Goal: Task Accomplishment & Management: Manage account settings

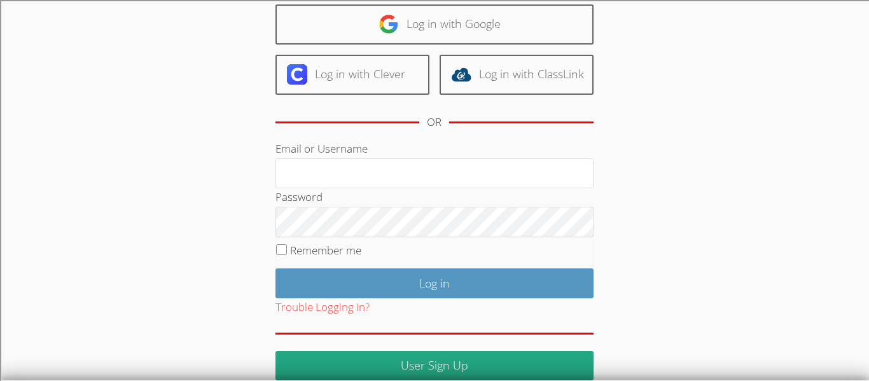
scroll to position [116, 0]
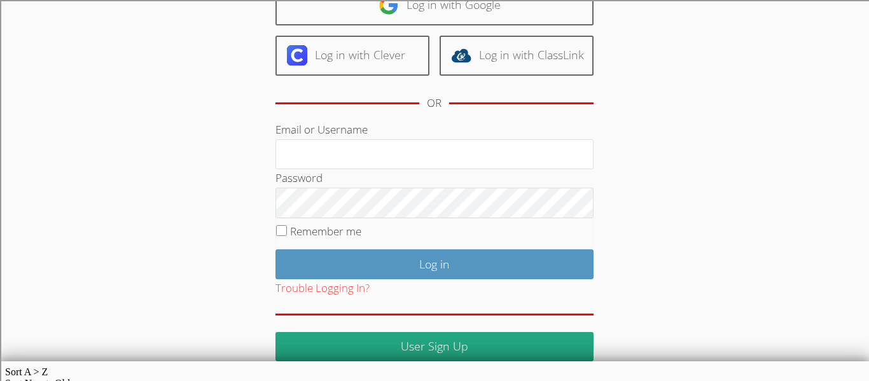
click at [397, 223] on fieldset "Remember me" at bounding box center [434, 234] width 318 height 32
click at [394, 229] on fieldset "Remember me" at bounding box center [434, 234] width 318 height 32
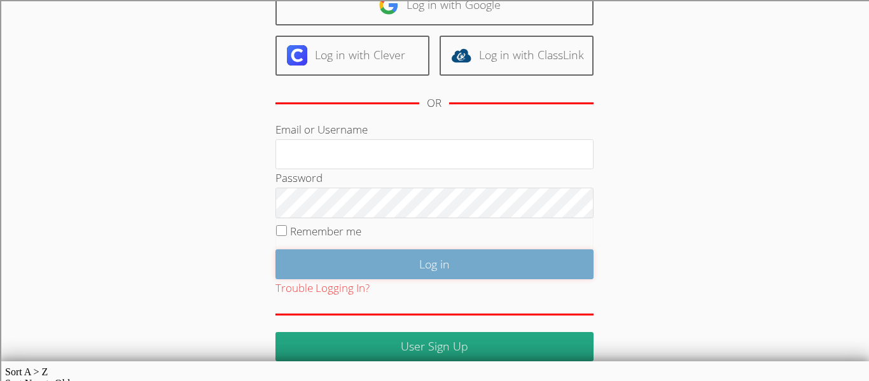
click at [364, 267] on input "Log in" at bounding box center [434, 264] width 318 height 30
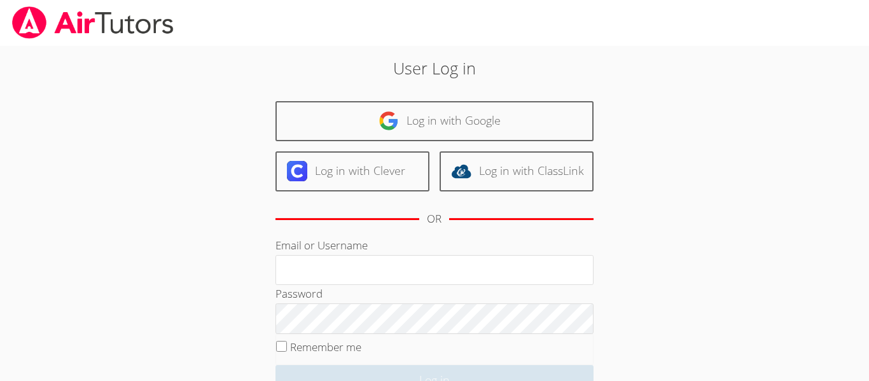
scroll to position [116, 0]
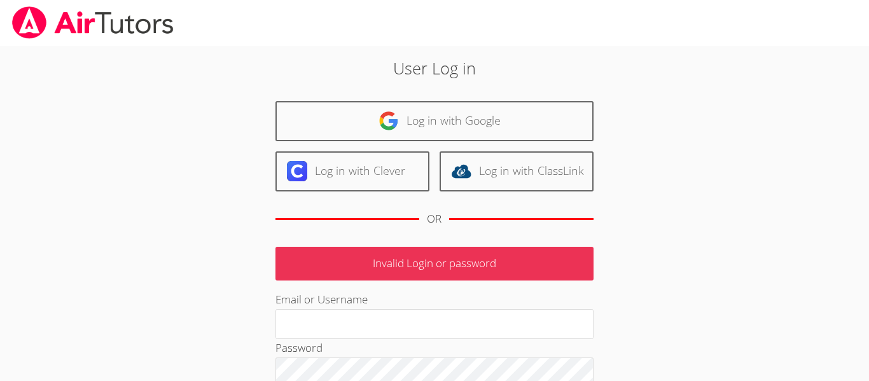
click at [364, 267] on p "Invalid Login or password" at bounding box center [434, 264] width 318 height 34
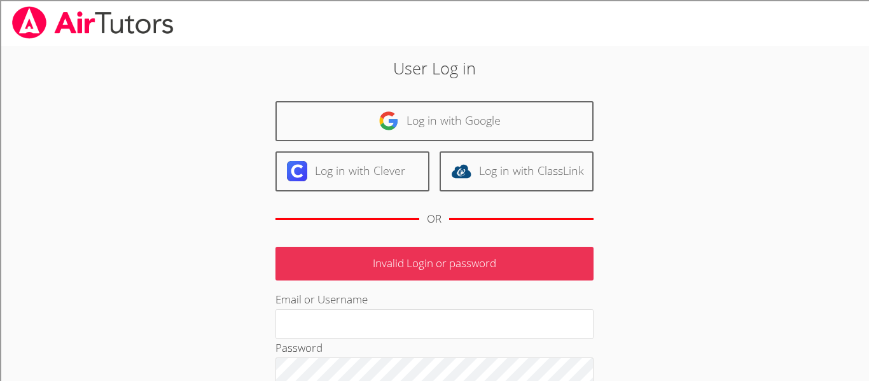
click at [364, 267] on p "Invalid Login or password" at bounding box center [434, 264] width 318 height 34
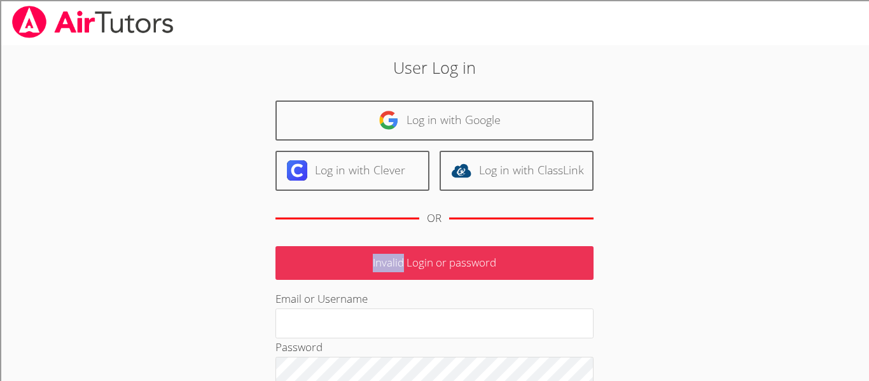
click at [364, 268] on p "Invalid Login or password" at bounding box center [434, 263] width 318 height 34
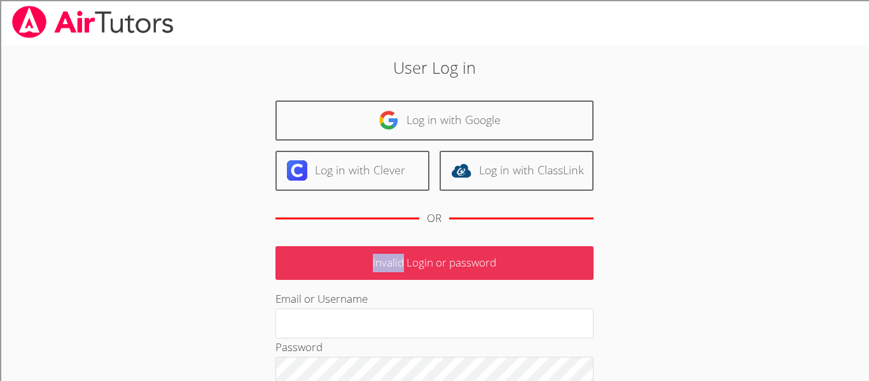
click at [364, 268] on p "Invalid Login or password" at bounding box center [434, 263] width 318 height 34
click at [252, 313] on div "User Log in Log in with Google Log in with Clever Log in with ClassLink OR Inva…" at bounding box center [434, 292] width 469 height 475
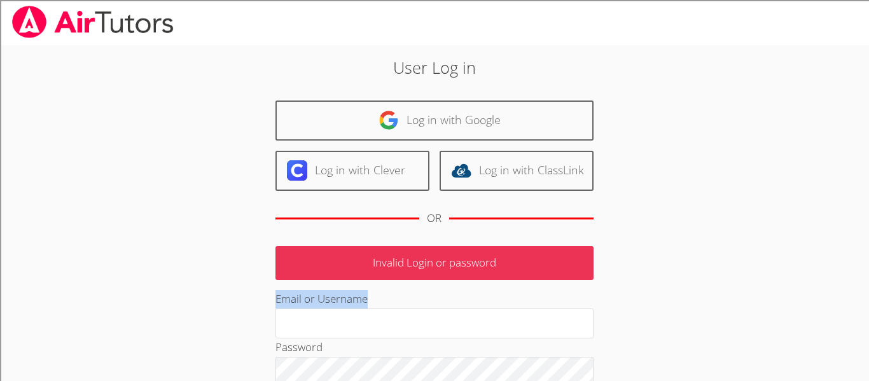
click at [252, 313] on div "User Log in Log in with Google Log in with Clever Log in with ClassLink OR Inva…" at bounding box center [434, 292] width 469 height 475
click at [252, 314] on div "User Log in Log in with Google Log in with Clever Log in with ClassLink OR Inva…" at bounding box center [434, 292] width 469 height 475
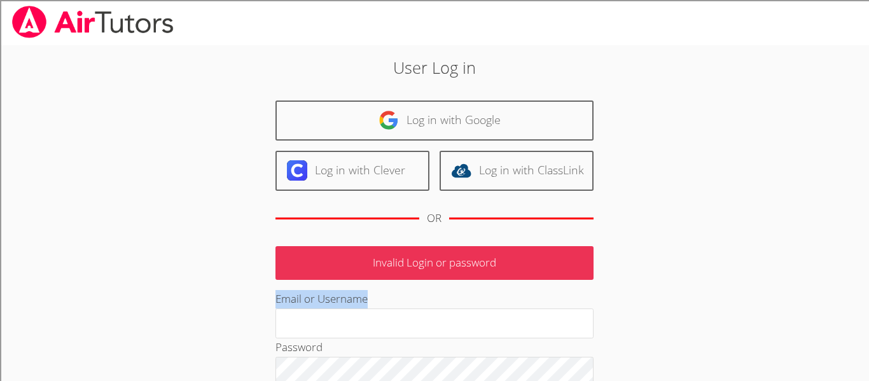
click at [252, 313] on div "User Log in Log in with Google Log in with Clever Log in with ClassLink OR Inva…" at bounding box center [434, 292] width 469 height 475
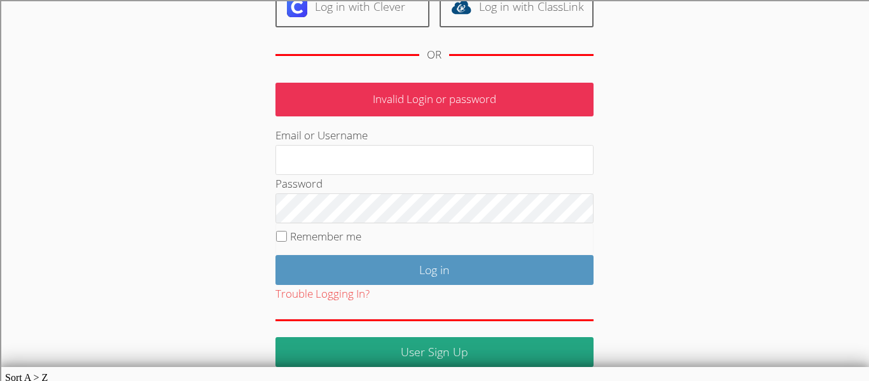
scroll to position [169, 0]
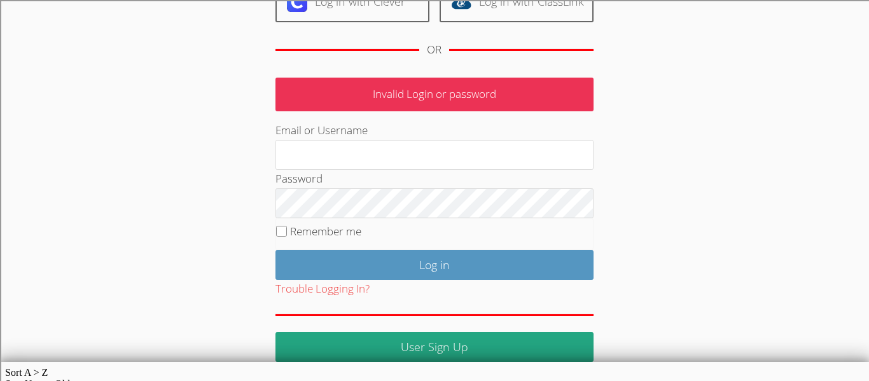
click at [79, 212] on html "User Log in Log in with Google Log in with Clever Log in with ClassLink OR Inva…" at bounding box center [434, 21] width 869 height 381
click at [77, 212] on html "User Log in Log in with Google Log in with Clever Log in with ClassLink OR Inva…" at bounding box center [434, 21] width 869 height 381
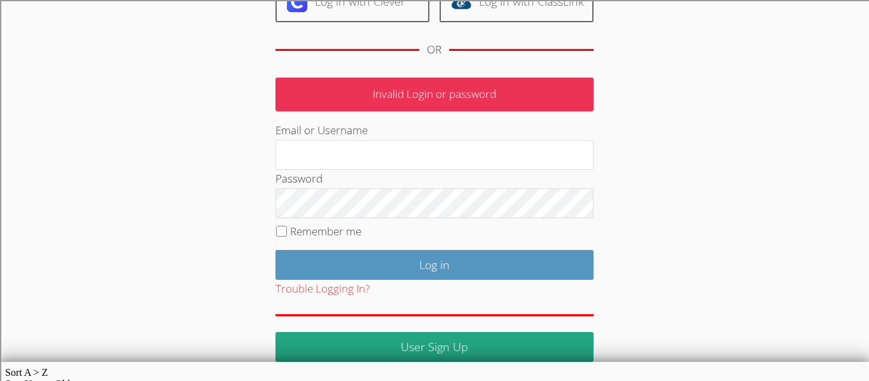
click at [77, 212] on html "User Log in Log in with Google Log in with Clever Log in with ClassLink OR Inva…" at bounding box center [434, 21] width 869 height 381
click at [78, 212] on html "User Log in Log in with Google Log in with Clever Log in with ClassLink OR Inva…" at bounding box center [434, 21] width 869 height 381
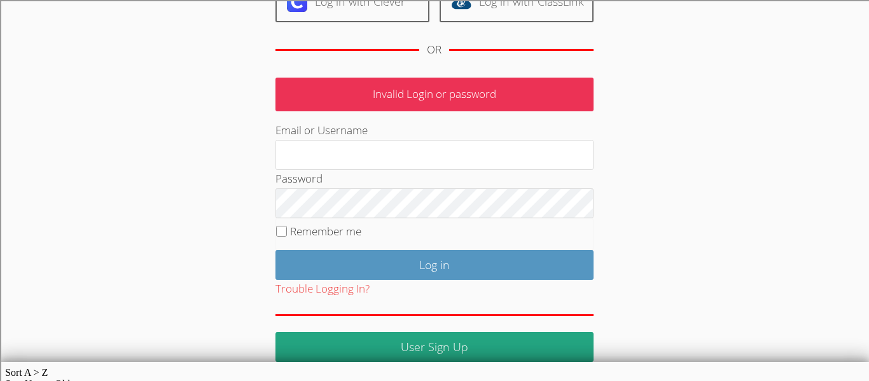
click at [78, 212] on html "User Log in Log in with Google Log in with Clever Log in with ClassLink OR Inva…" at bounding box center [434, 21] width 869 height 381
click at [75, 212] on html "User Log in Log in with Google Log in with Clever Log in with ClassLink OR Inva…" at bounding box center [434, 21] width 869 height 381
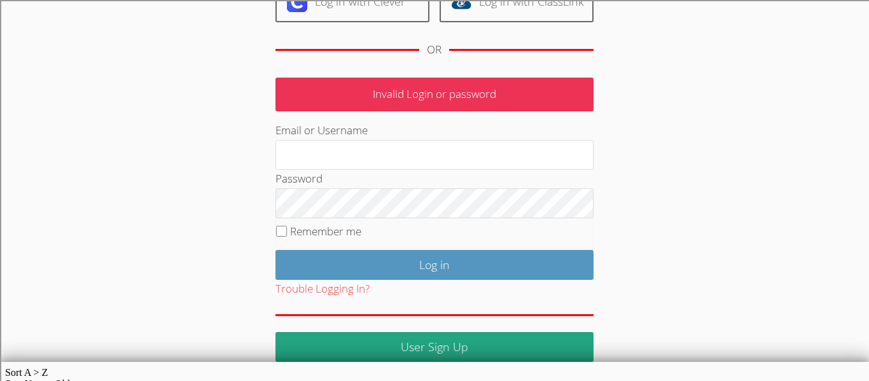
click at [75, 212] on html "User Log in Log in with Google Log in with Clever Log in with ClassLink OR Inva…" at bounding box center [434, 21] width 869 height 381
click at [89, 212] on html "User Log in Log in with Google Log in with Clever Log in with ClassLink OR Inva…" at bounding box center [434, 21] width 869 height 381
click at [87, 212] on html "User Log in Log in with Google Log in with Clever Log in with ClassLink OR Inva…" at bounding box center [434, 21] width 869 height 381
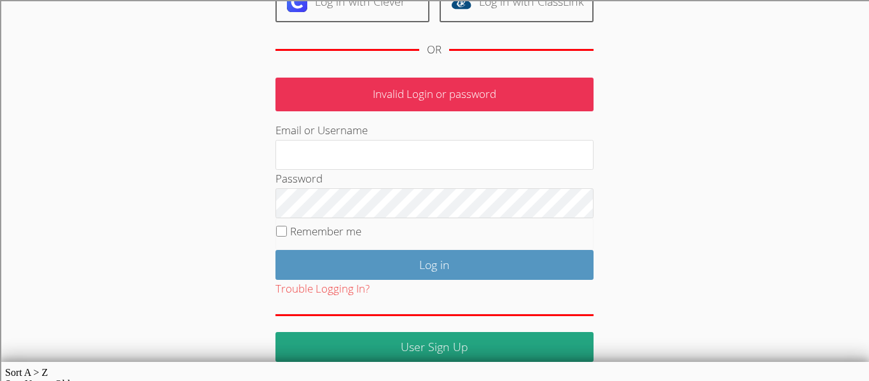
click at [87, 212] on html "User Log in Log in with Google Log in with Clever Log in with ClassLink OR Inva…" at bounding box center [434, 21] width 869 height 381
click at [93, 212] on html "User Log in Log in with Google Log in with Clever Log in with ClassLink OR Inva…" at bounding box center [434, 21] width 869 height 381
click at [92, 212] on html "User Log in Log in with Google Log in with Clever Log in with ClassLink OR Inva…" at bounding box center [434, 21] width 869 height 381
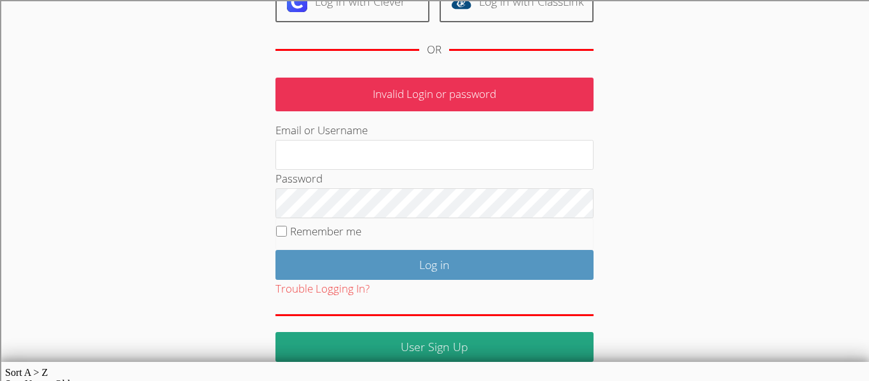
click at [0, 117] on body "User Log in Log in with Google Log in with Clever Log in with ClassLink OR Inva…" at bounding box center [434, 21] width 869 height 381
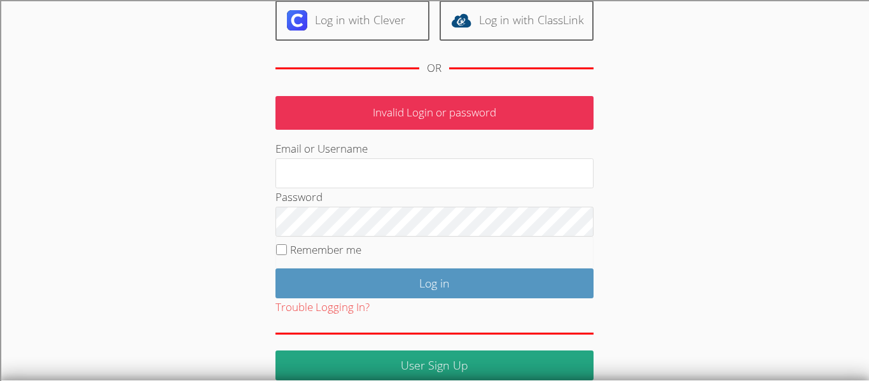
click at [0, 117] on body "User Log in Log in with Google Log in with Clever Log in with ClassLink OR Inva…" at bounding box center [434, 39] width 869 height 381
click at [3, 118] on body "User Log in Log in with Google Log in with Clever Log in with ClassLink OR Inva…" at bounding box center [434, 39] width 869 height 381
click at [8, 130] on body "User Log in Log in with Google Log in with Clever Log in with ClassLink OR Inva…" at bounding box center [434, 39] width 869 height 381
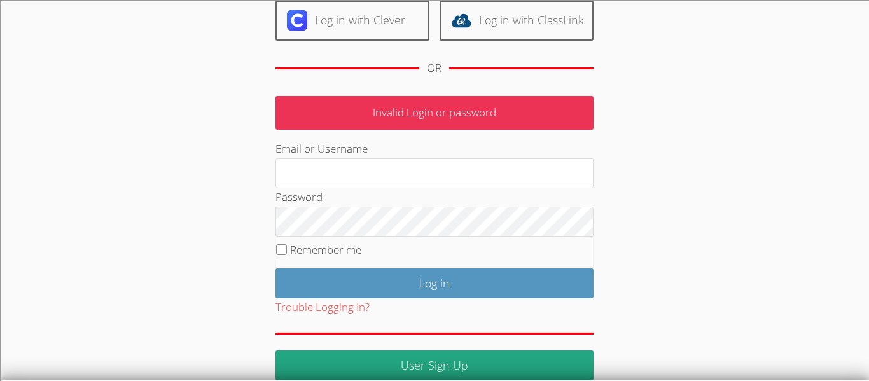
click at [8, 130] on body "User Log in Log in with Google Log in with Clever Log in with ClassLink OR Inva…" at bounding box center [434, 39] width 869 height 381
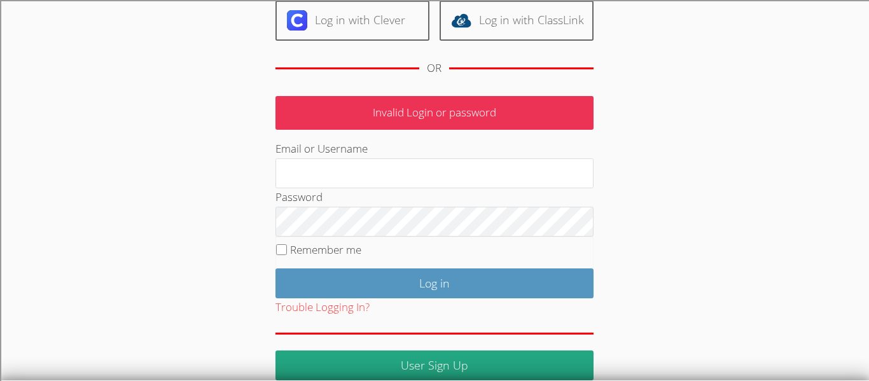
click at [8, 130] on body "User Log in Log in with Google Log in with Clever Log in with ClassLink OR Inva…" at bounding box center [434, 39] width 869 height 381
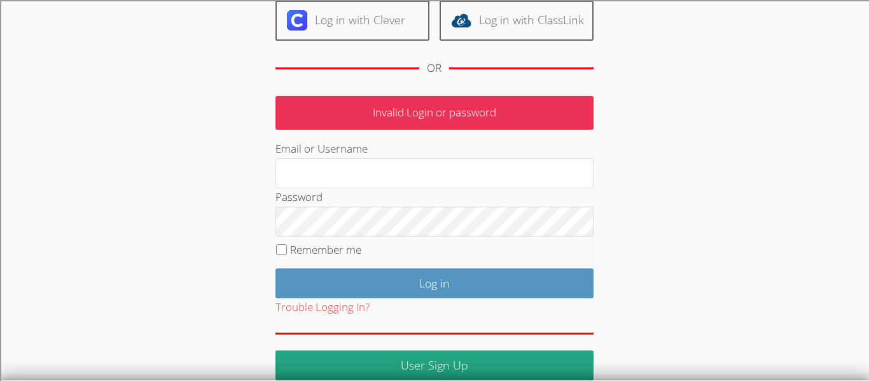
click at [8, 130] on body "User Log in Log in with Google Log in with Clever Log in with ClassLink OR Inva…" at bounding box center [434, 39] width 869 height 381
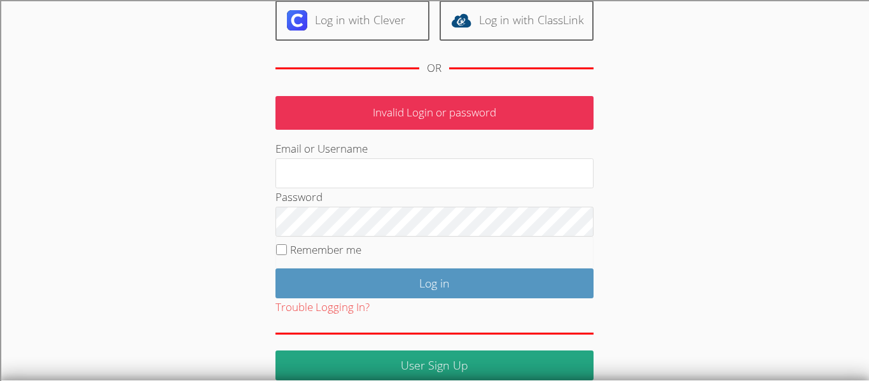
click at [8, 130] on body "User Log in Log in with Google Log in with Clever Log in with ClassLink OR Inva…" at bounding box center [434, 39] width 869 height 381
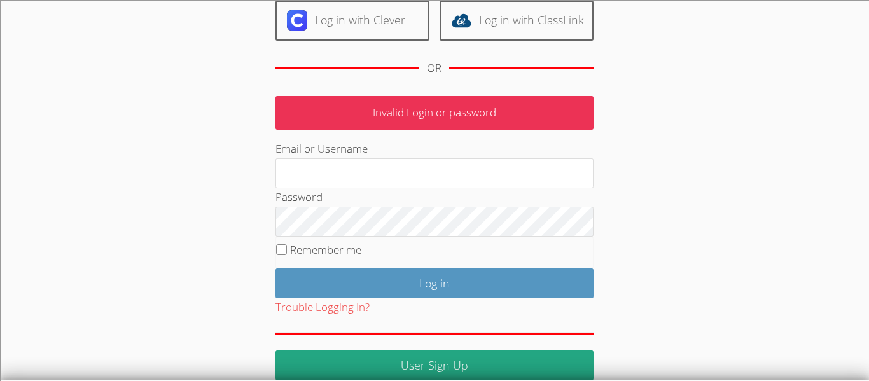
click at [8, 130] on body "User Log in Log in with Google Log in with Clever Log in with ClassLink OR Inva…" at bounding box center [434, 39] width 869 height 381
click at [7, 130] on body "User Log in Log in with Google Log in with Clever Log in with ClassLink OR Inva…" at bounding box center [434, 39] width 869 height 381
click at [6, 130] on body "User Log in Log in with Google Log in with Clever Log in with ClassLink OR Inva…" at bounding box center [434, 39] width 869 height 381
click at [8, 130] on body "User Log in Log in with Google Log in with Clever Log in with ClassLink OR Inva…" at bounding box center [434, 39] width 869 height 381
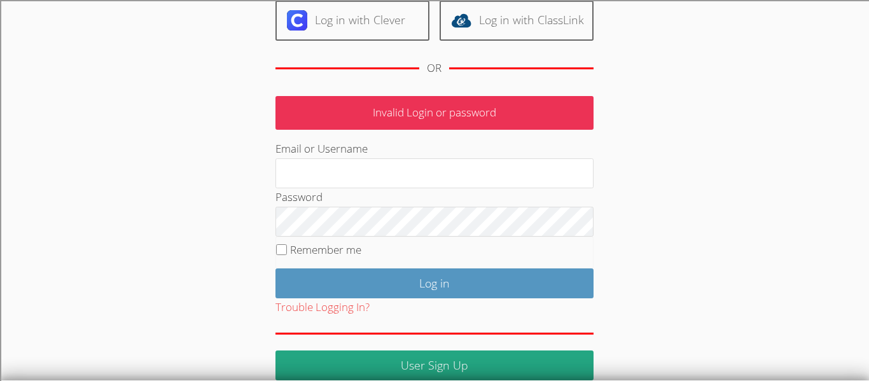
click at [8, 130] on body "User Log in Log in with Google Log in with Clever Log in with ClassLink OR Inva…" at bounding box center [434, 39] width 869 height 381
click at [0, 53] on body "User Log in Log in with Google Log in with Clever Log in with ClassLink OR Inva…" at bounding box center [434, 39] width 869 height 381
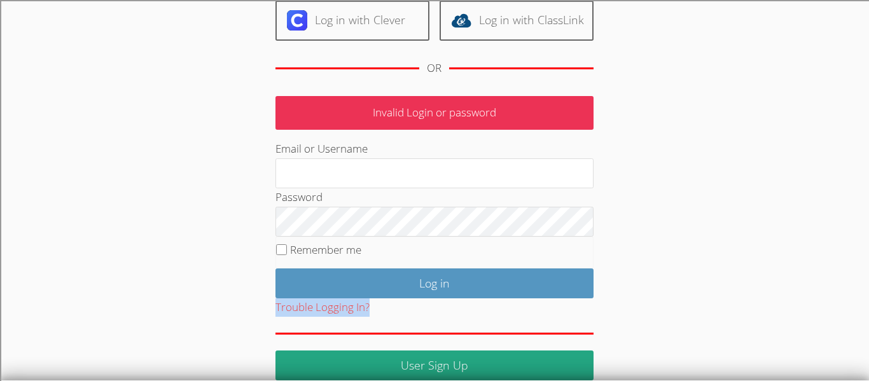
click at [0, 53] on body "User Log in Log in with Google Log in with Clever Log in with ClassLink OR Inva…" at bounding box center [434, 39] width 869 height 381
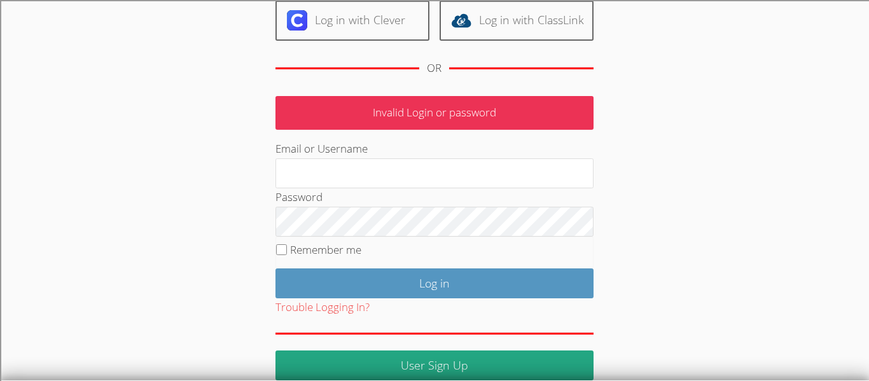
click at [0, 53] on body "User Log in Log in with Google Log in with Clever Log in with ClassLink OR Inva…" at bounding box center [434, 39] width 869 height 381
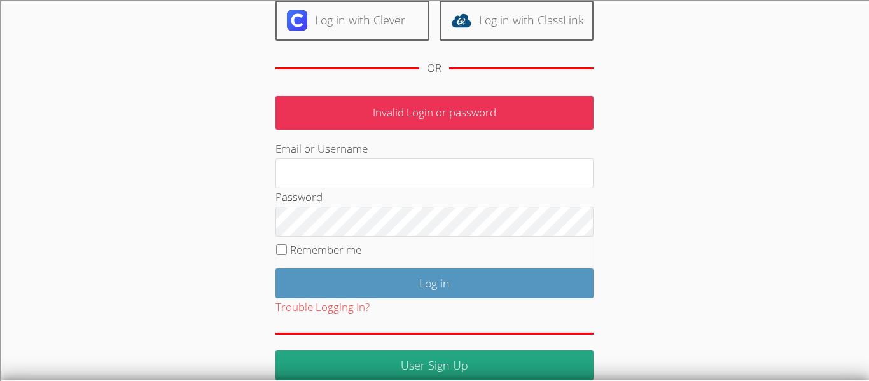
click at [0, 53] on body "User Log in Log in with Google Log in with Clever Log in with ClassLink OR Inva…" at bounding box center [434, 39] width 869 height 381
click at [0, 54] on body "User Log in Log in with Google Log in with Clever Log in with ClassLink OR Inva…" at bounding box center [434, 39] width 869 height 381
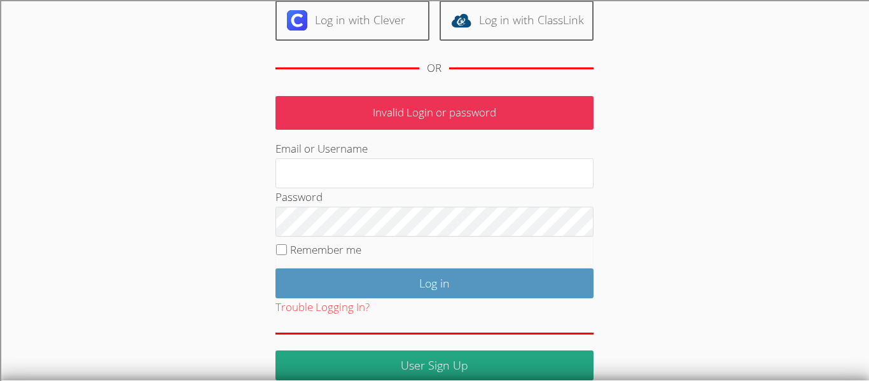
click at [0, 54] on body "User Log in Log in with Google Log in with Clever Log in with ClassLink OR Inva…" at bounding box center [434, 39] width 869 height 381
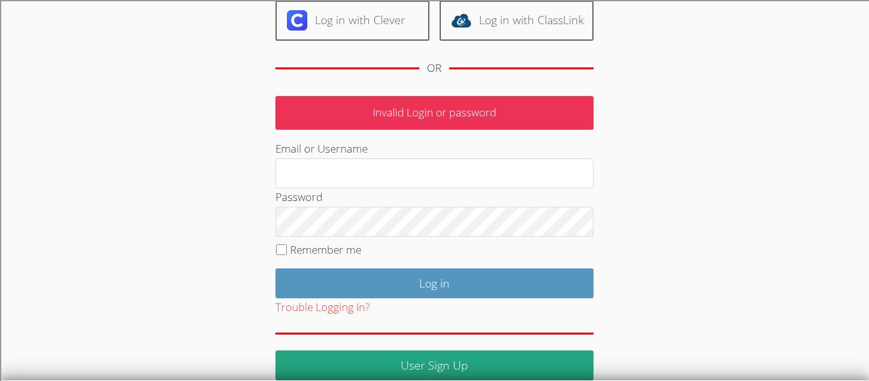
click at [0, 54] on body "User Log in Log in with Google Log in with Clever Log in with ClassLink OR Inva…" at bounding box center [434, 39] width 869 height 381
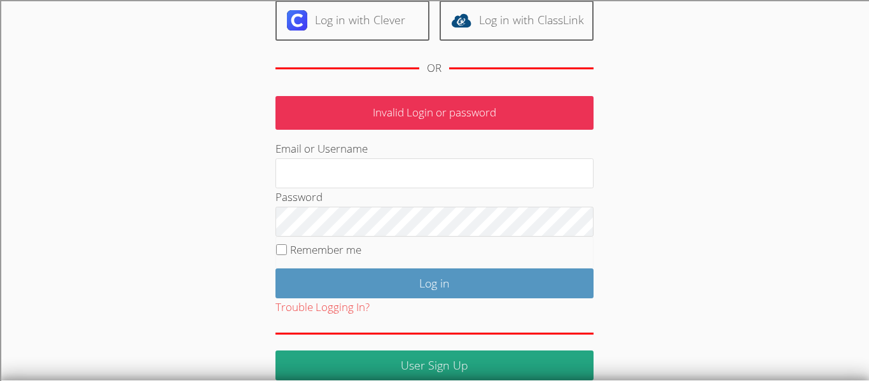
click at [0, 54] on body "User Log in Log in with Google Log in with Clever Log in with ClassLink OR Inva…" at bounding box center [434, 39] width 869 height 381
click at [0, 55] on body "User Log in Log in with Google Log in with Clever Log in with ClassLink OR Inva…" at bounding box center [434, 39] width 869 height 381
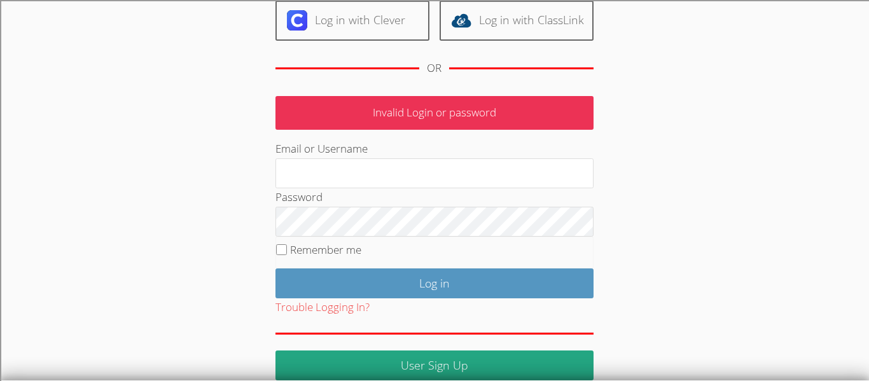
click at [0, 55] on body "User Log in Log in with Google Log in with Clever Log in with ClassLink OR Inva…" at bounding box center [434, 39] width 869 height 381
click at [2, 47] on body "User Log in Log in with Google Log in with Clever Log in with ClassLink OR Inva…" at bounding box center [434, 39] width 869 height 381
click at [0, 47] on body "User Log in Log in with Google Log in with Clever Log in with ClassLink OR Inva…" at bounding box center [434, 39] width 869 height 381
click at [0, 48] on body "User Log in Log in with Google Log in with Clever Log in with ClassLink OR Inva…" at bounding box center [434, 39] width 869 height 381
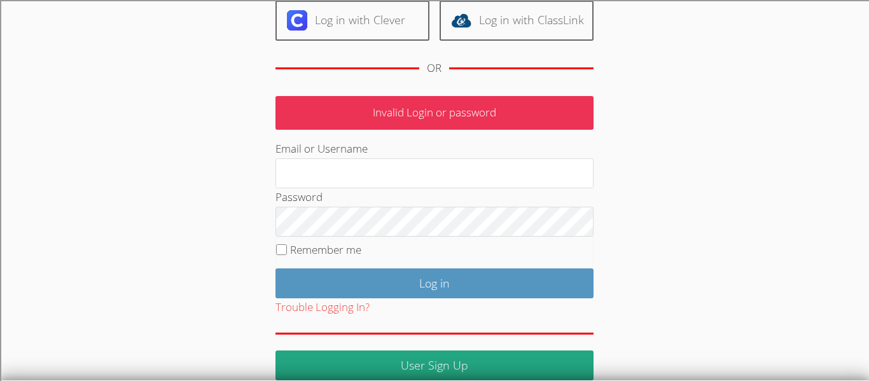
click at [15, 53] on body "User Log in Log in with Google Log in with Clever Log in with ClassLink OR Inva…" at bounding box center [434, 39] width 869 height 381
click at [0, 48] on body "User Log in Log in with Google Log in with Clever Log in with ClassLink OR Inva…" at bounding box center [434, 39] width 869 height 381
click at [0, 51] on body "User Log in Log in with Google Log in with Clever Log in with ClassLink OR Inva…" at bounding box center [434, 39] width 869 height 381
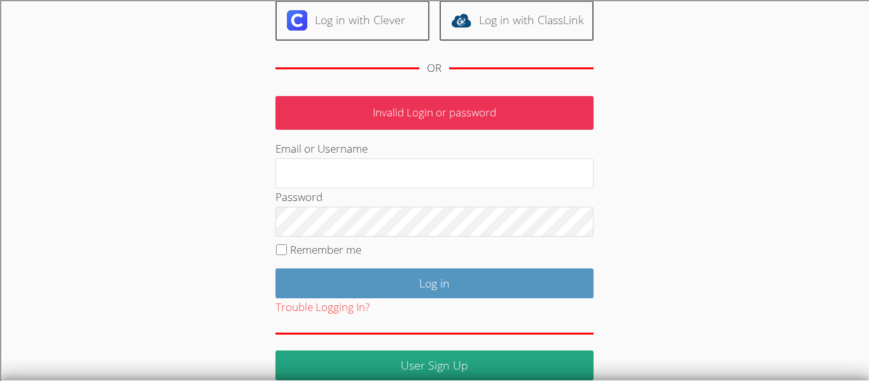
click at [0, 51] on body "User Log in Log in with Google Log in with Clever Log in with ClassLink OR Inva…" at bounding box center [434, 39] width 869 height 381
click at [0, 59] on body "User Log in Log in with Google Log in with Clever Log in with ClassLink OR Inva…" at bounding box center [434, 39] width 869 height 381
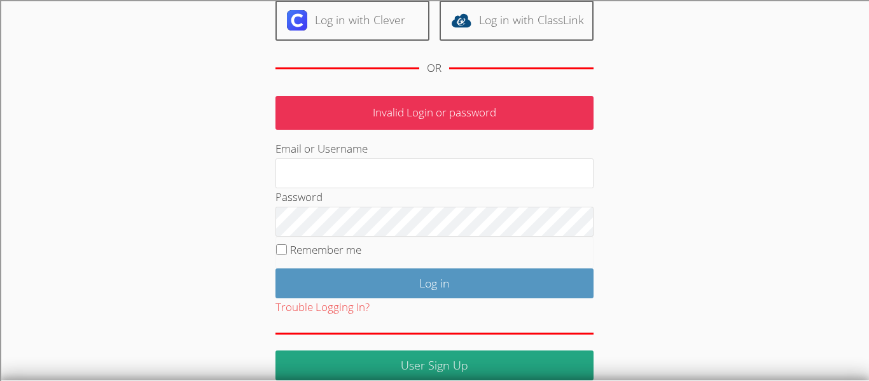
click at [0, 86] on body "User Log in Log in with Google Log in with Clever Log in with ClassLink OR Inva…" at bounding box center [434, 39] width 869 height 381
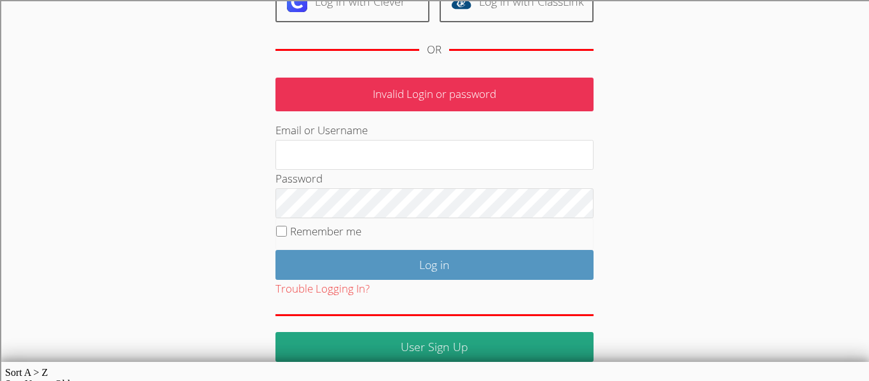
click at [0, 86] on body "User Log in Log in with Google Log in with Clever Log in with ClassLink OR Inva…" at bounding box center [434, 21] width 869 height 381
click at [0, 85] on body "User Log in Log in with Google Log in with Clever Log in with ClassLink OR Inva…" at bounding box center [434, 21] width 869 height 381
